Goal: Information Seeking & Learning: Learn about a topic

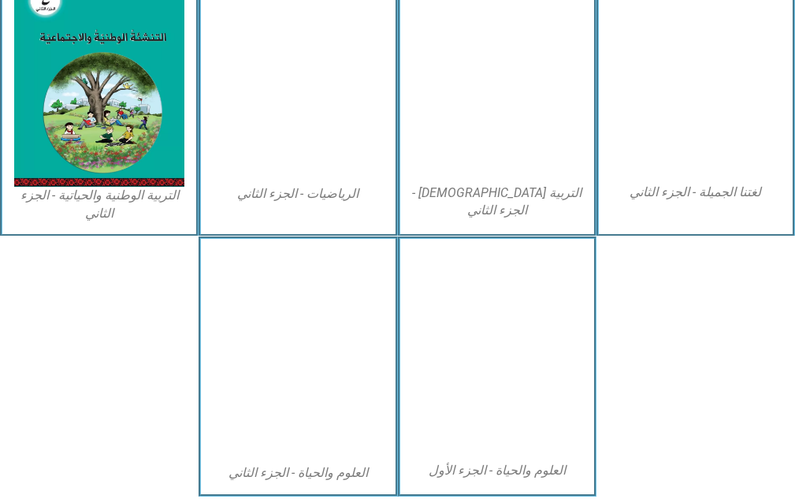
scroll to position [788, 0]
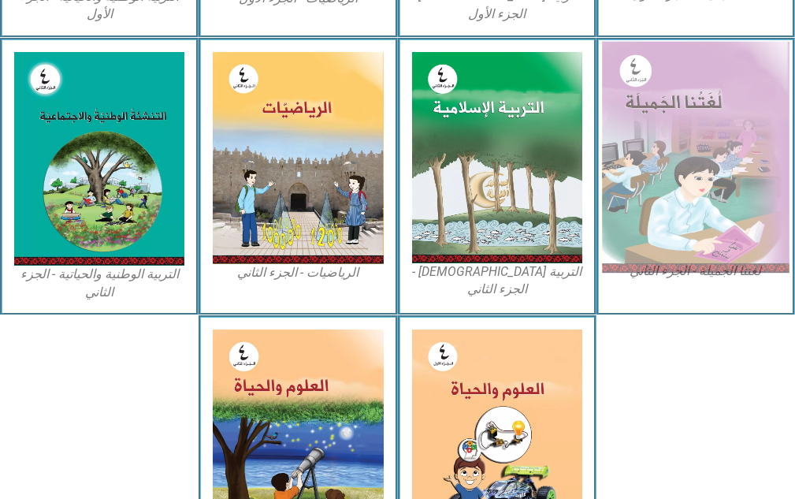
click at [654, 160] on img at bounding box center [696, 157] width 188 height 232
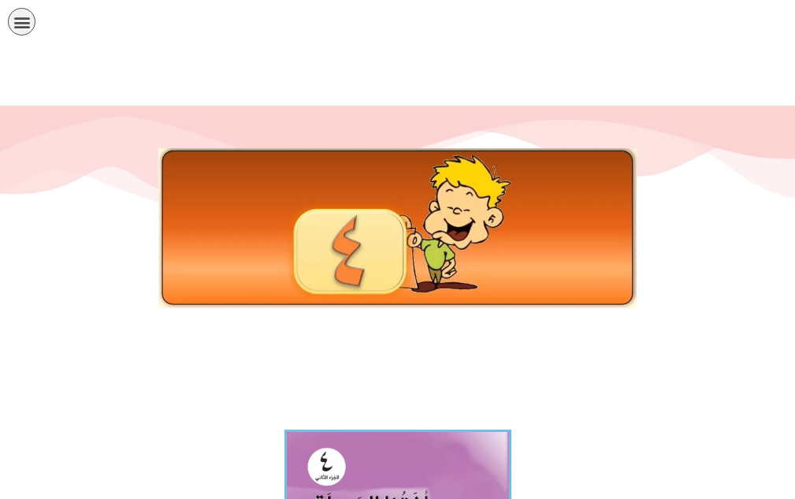
click at [739, 227] on div at bounding box center [398, 227] width 748 height 159
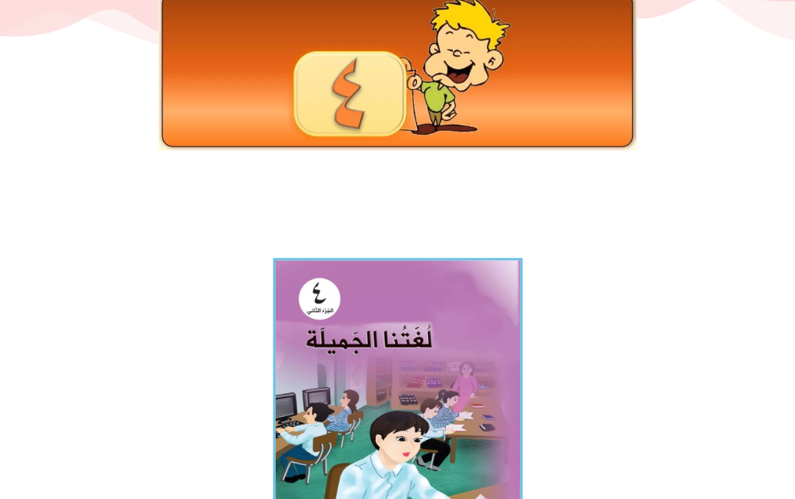
click at [344, 429] on img at bounding box center [398, 411] width 250 height 307
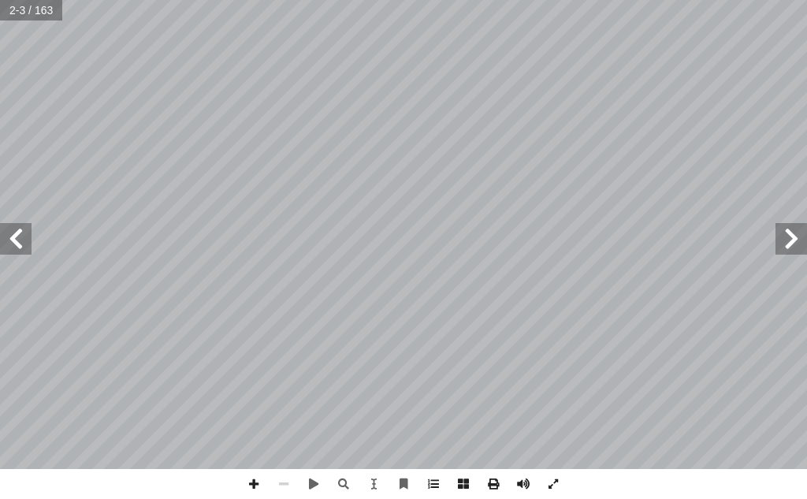
click at [29, 106] on html "الصفحة الرئيسية الصف الأول الصف الثاني الصف الثالث الصف الرابع الصف الخامس الصف…" at bounding box center [403, 53] width 807 height 106
click at [48, 7] on input "text" at bounding box center [31, 10] width 62 height 20
type input "**"
click at [783, 231] on span at bounding box center [791, 239] width 32 height 32
click at [782, 232] on span at bounding box center [791, 239] width 32 height 32
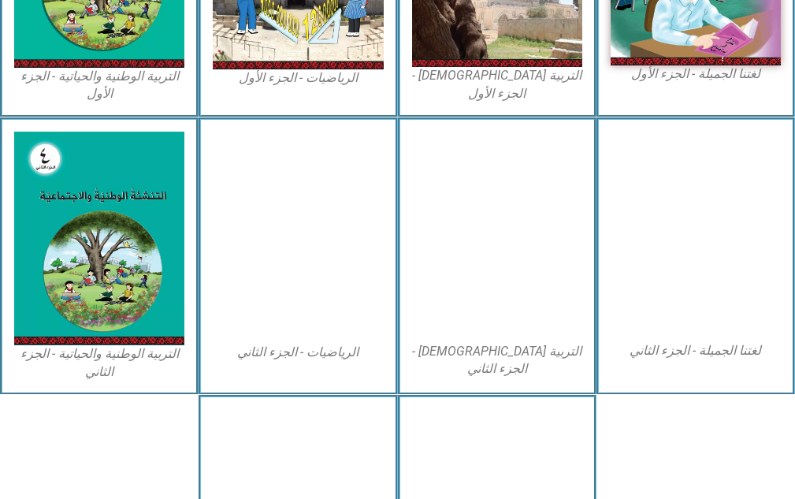
scroll to position [393, 0]
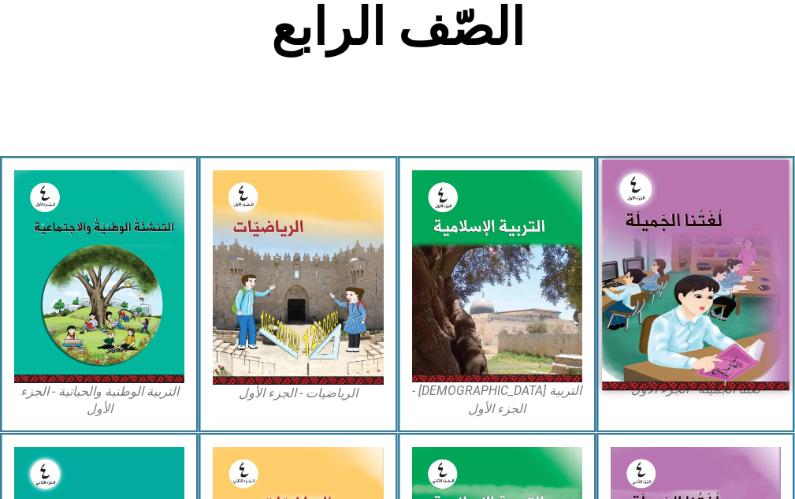
click at [637, 233] on img at bounding box center [696, 275] width 188 height 231
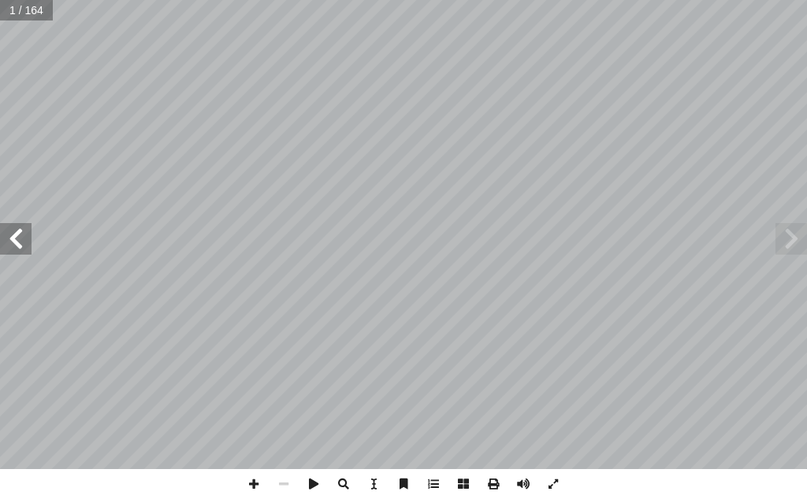
click at [8, 9] on input "text" at bounding box center [26, 10] width 53 height 20
type input "**"
